Goal: Task Accomplishment & Management: Manage account settings

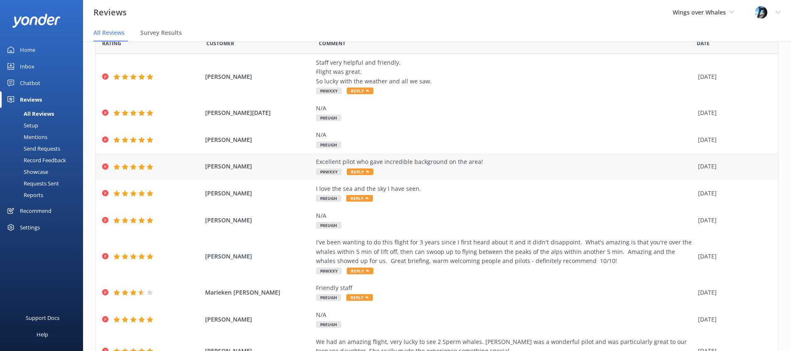
scroll to position [84, 0]
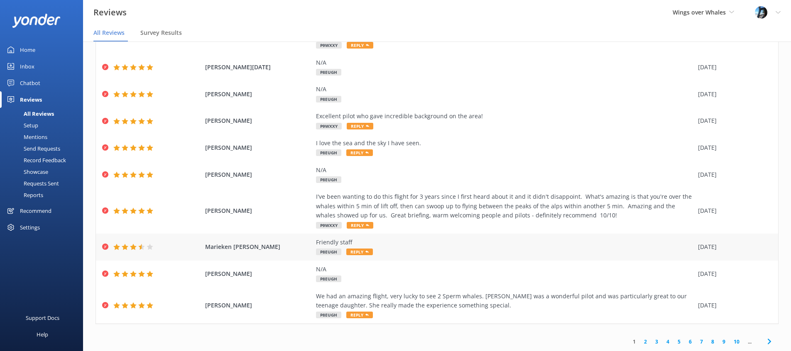
click at [284, 243] on span "Marieken [PERSON_NAME]" at bounding box center [258, 246] width 107 height 9
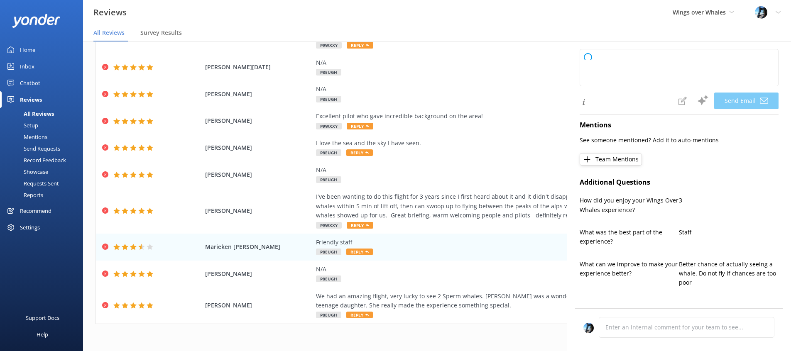
type textarea "Thank you for your feedback, [PERSON_NAME]! We're glad you found our staff frie…"
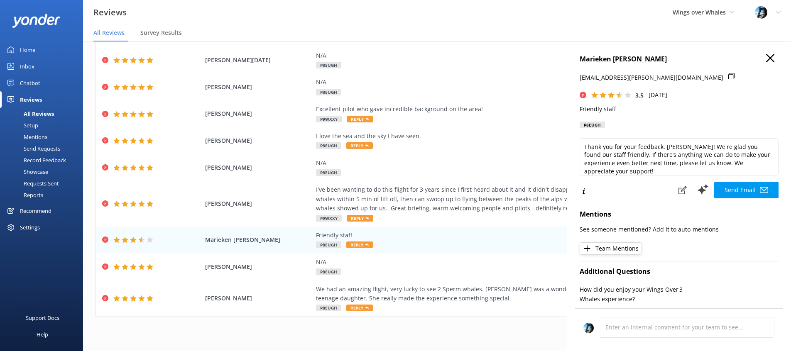
scroll to position [8, 0]
click at [768, 57] on icon at bounding box center [770, 58] width 8 height 8
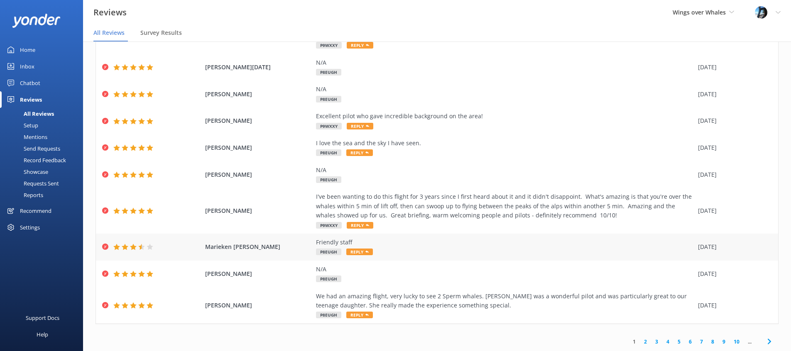
scroll to position [84, 0]
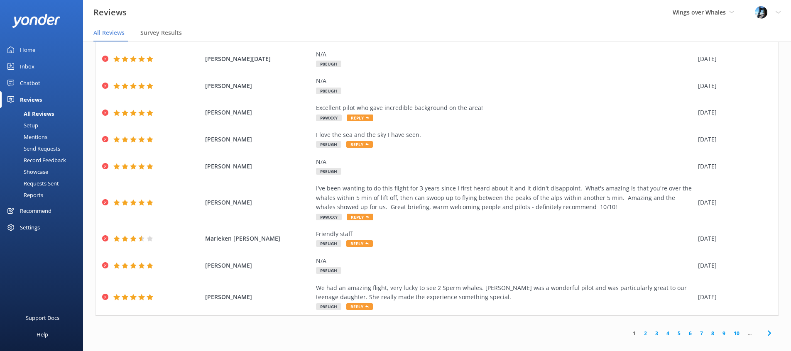
click at [643, 331] on link "2" at bounding box center [645, 334] width 11 height 8
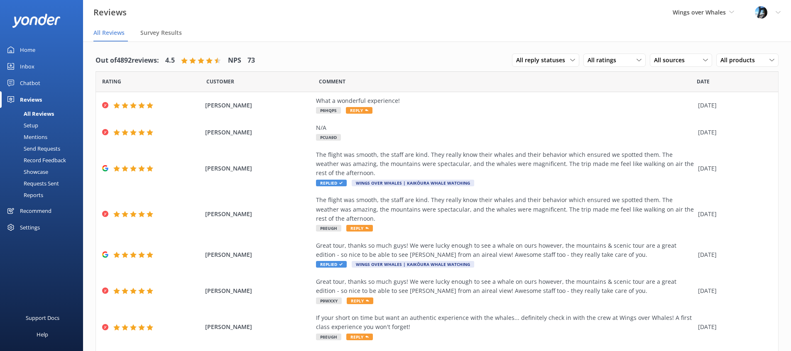
click at [27, 66] on div "Inbox" at bounding box center [27, 66] width 15 height 17
